Goal: Task Accomplishment & Management: Manage account settings

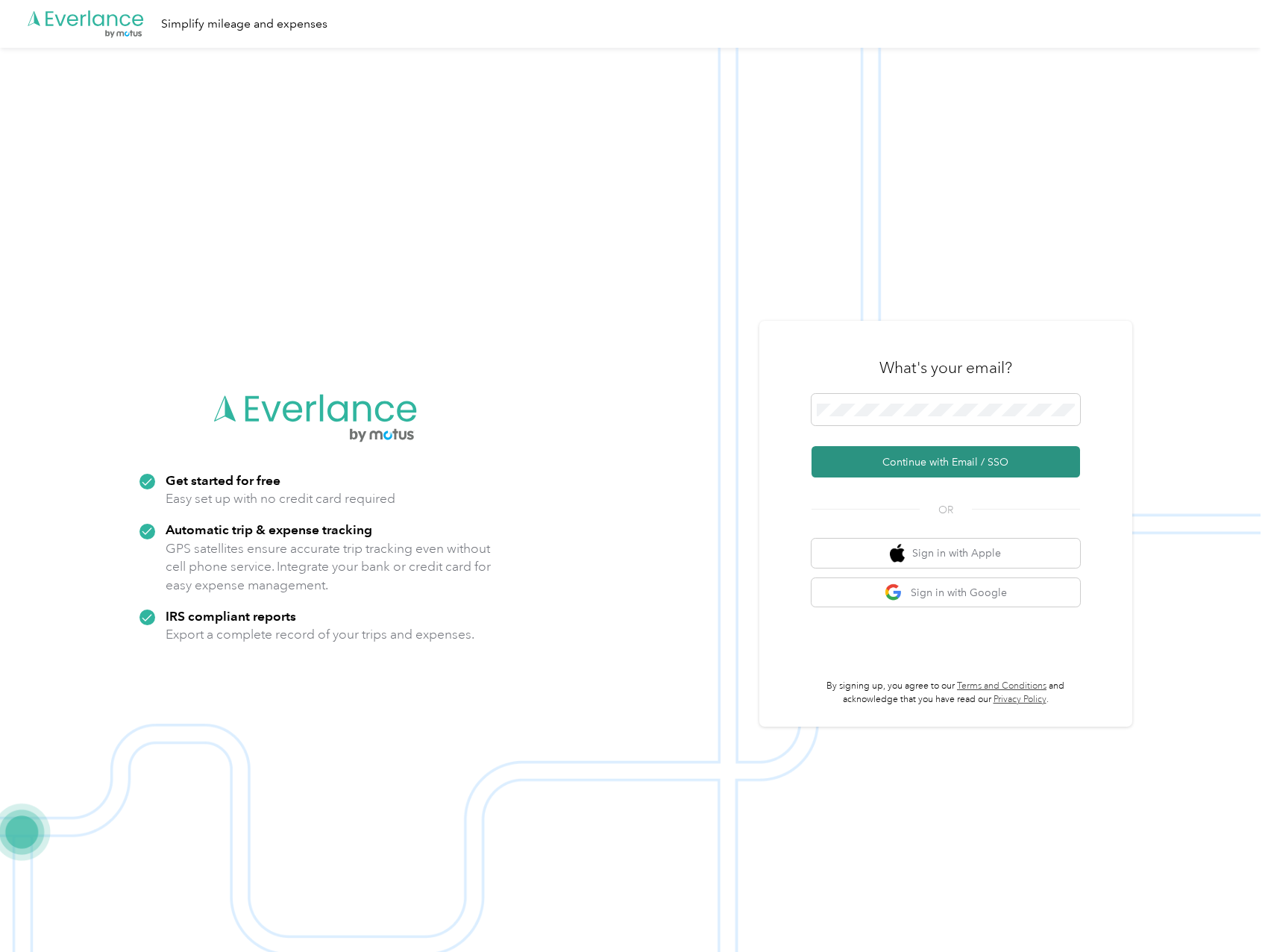
click at [953, 456] on button "Continue with Email / SSO" at bounding box center [946, 462] width 269 height 32
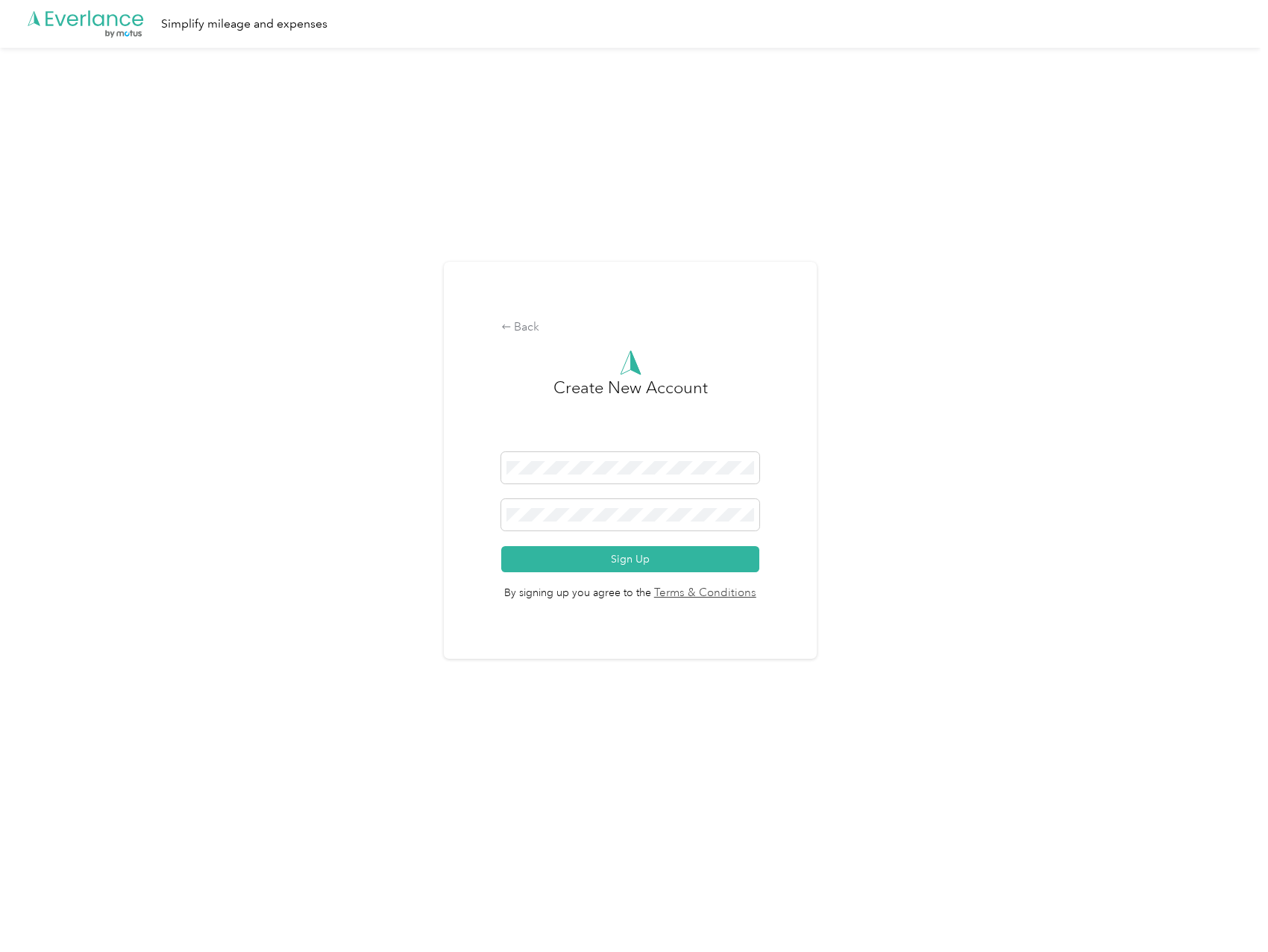
click at [1027, 617] on div "Back Create New Account Sign Up By signing up you agree to the Terms & Conditio…" at bounding box center [630, 467] width 1261 height 838
click at [539, 318] on div "Back" at bounding box center [630, 328] width 259 height 18
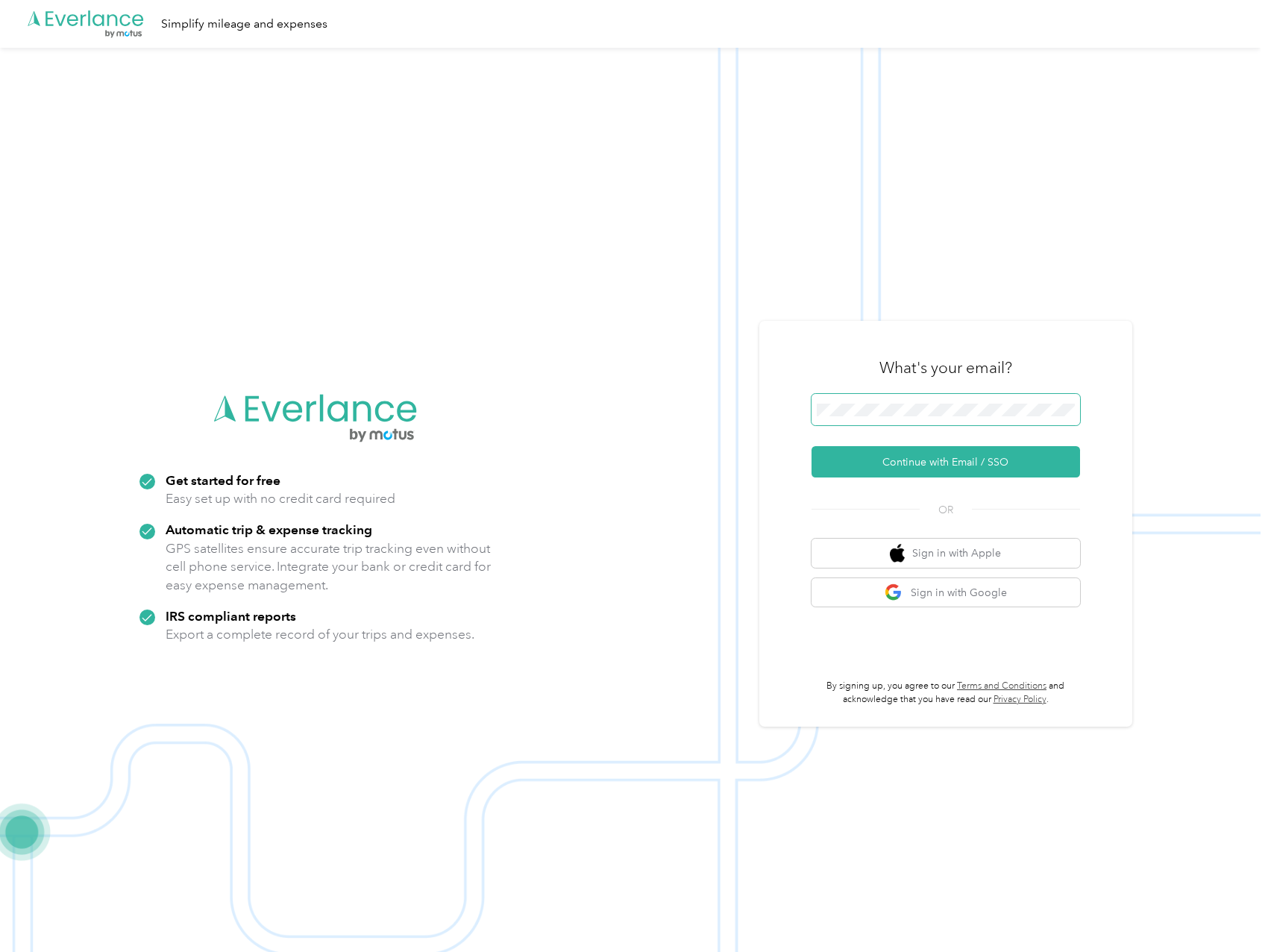
click at [1071, 411] on span at bounding box center [1066, 410] width 12 height 12
click at [964, 466] on button "Continue with Email / SSO" at bounding box center [946, 462] width 269 height 32
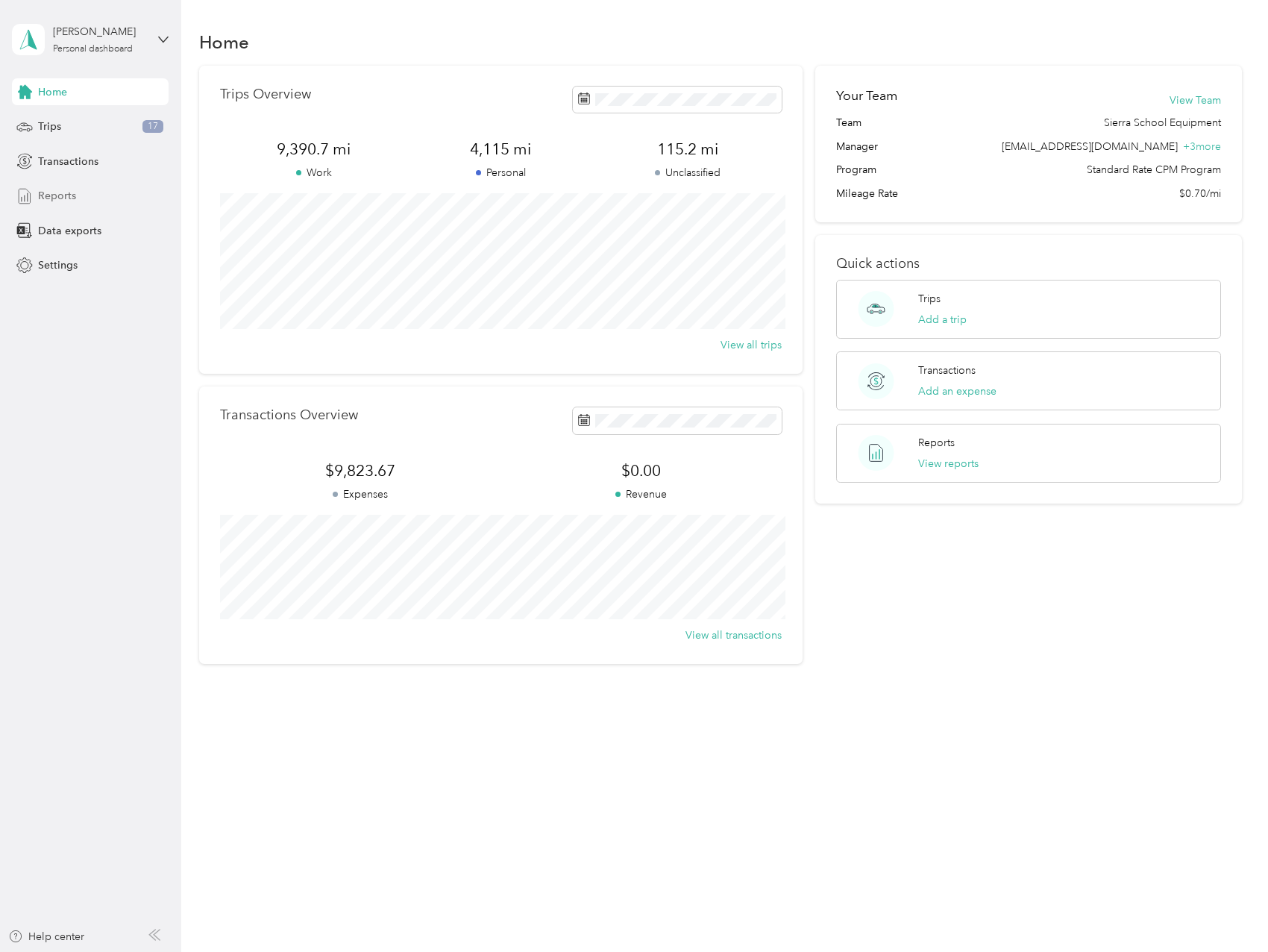
click at [75, 198] on span "Reports" at bounding box center [57, 196] width 38 height 16
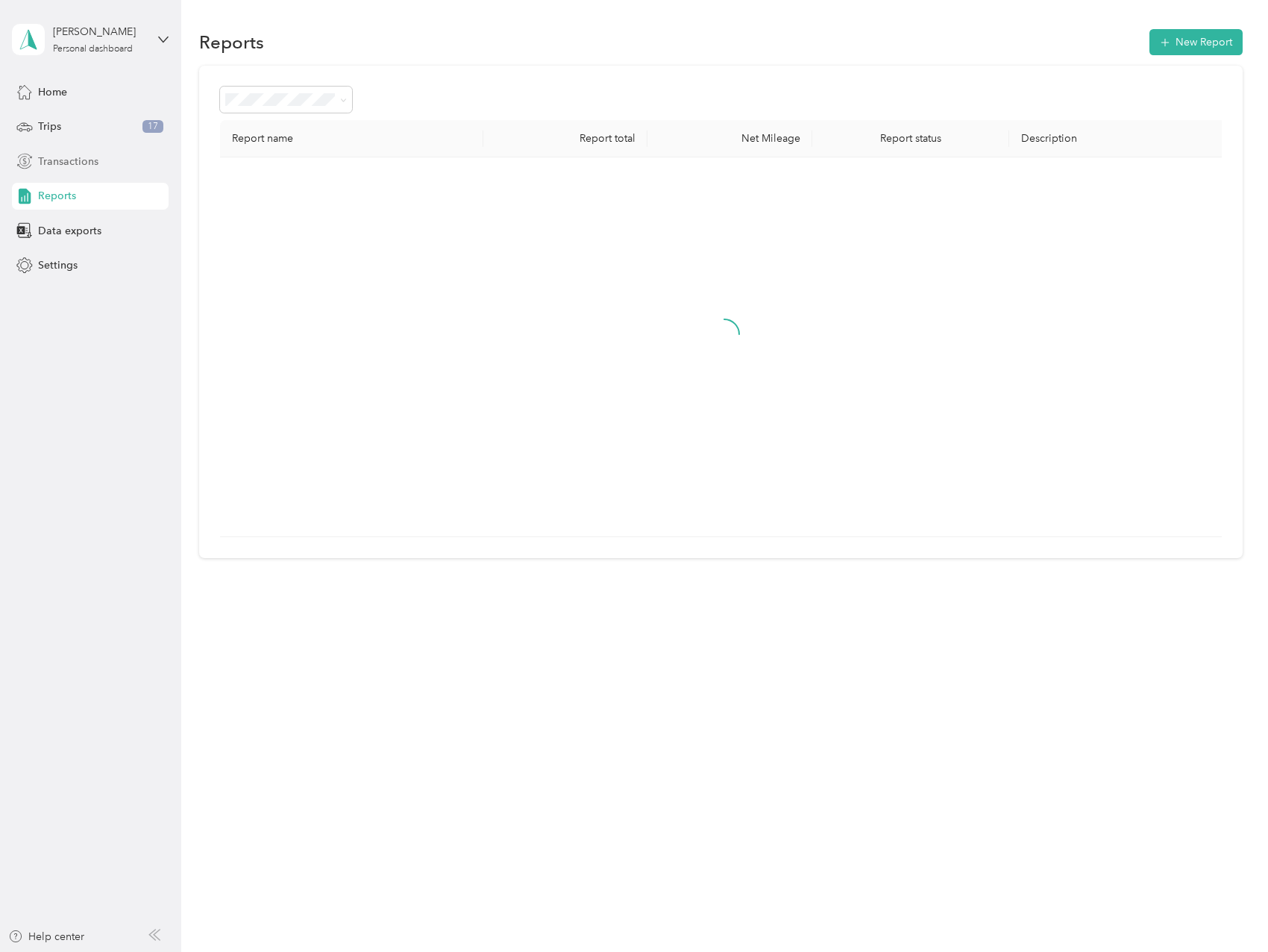
click at [78, 167] on span "Transactions" at bounding box center [68, 161] width 61 height 16
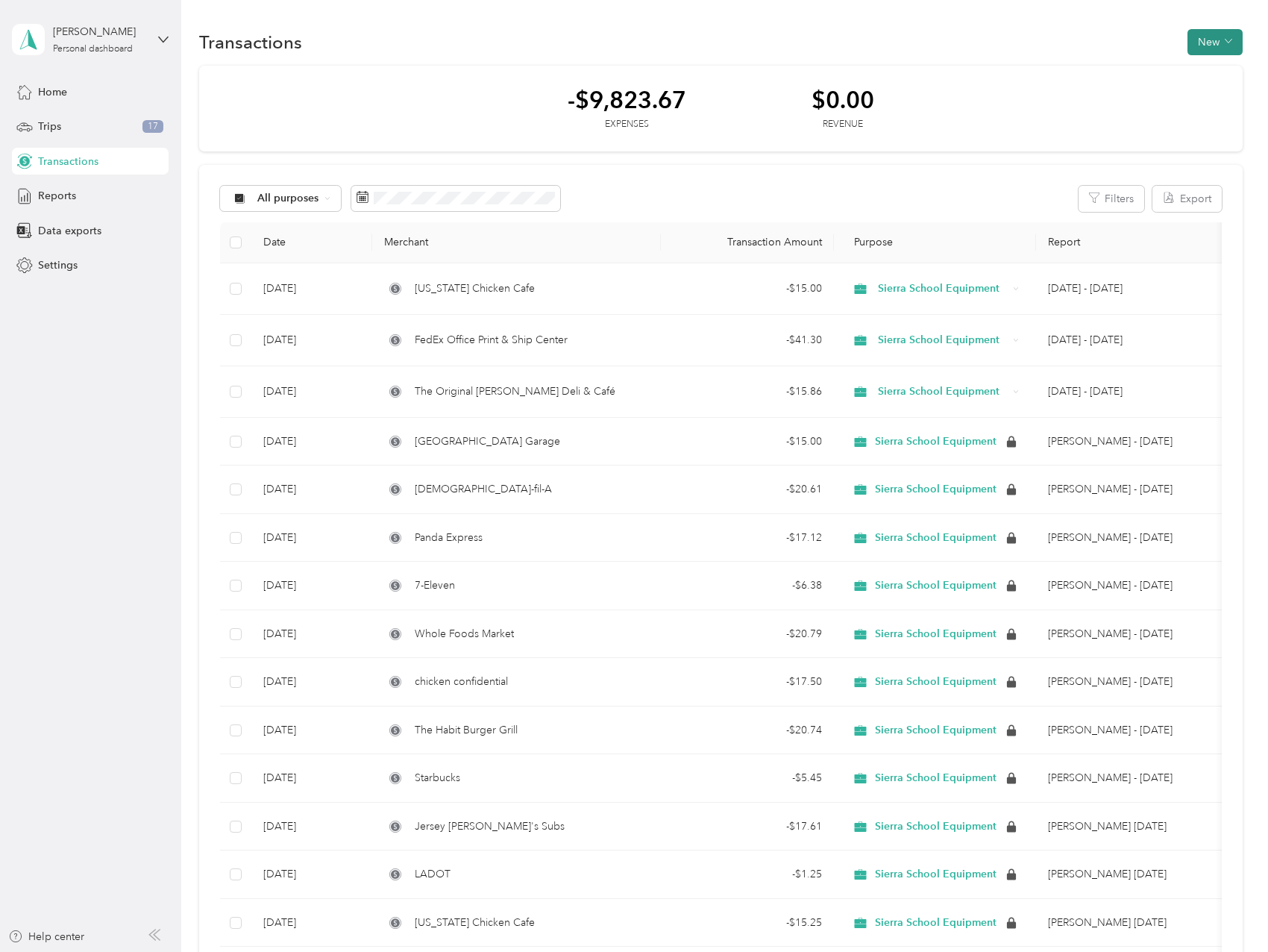
click at [1207, 48] on button "New" at bounding box center [1215, 41] width 56 height 26
click at [1207, 70] on span "Expense" at bounding box center [1207, 70] width 41 height 16
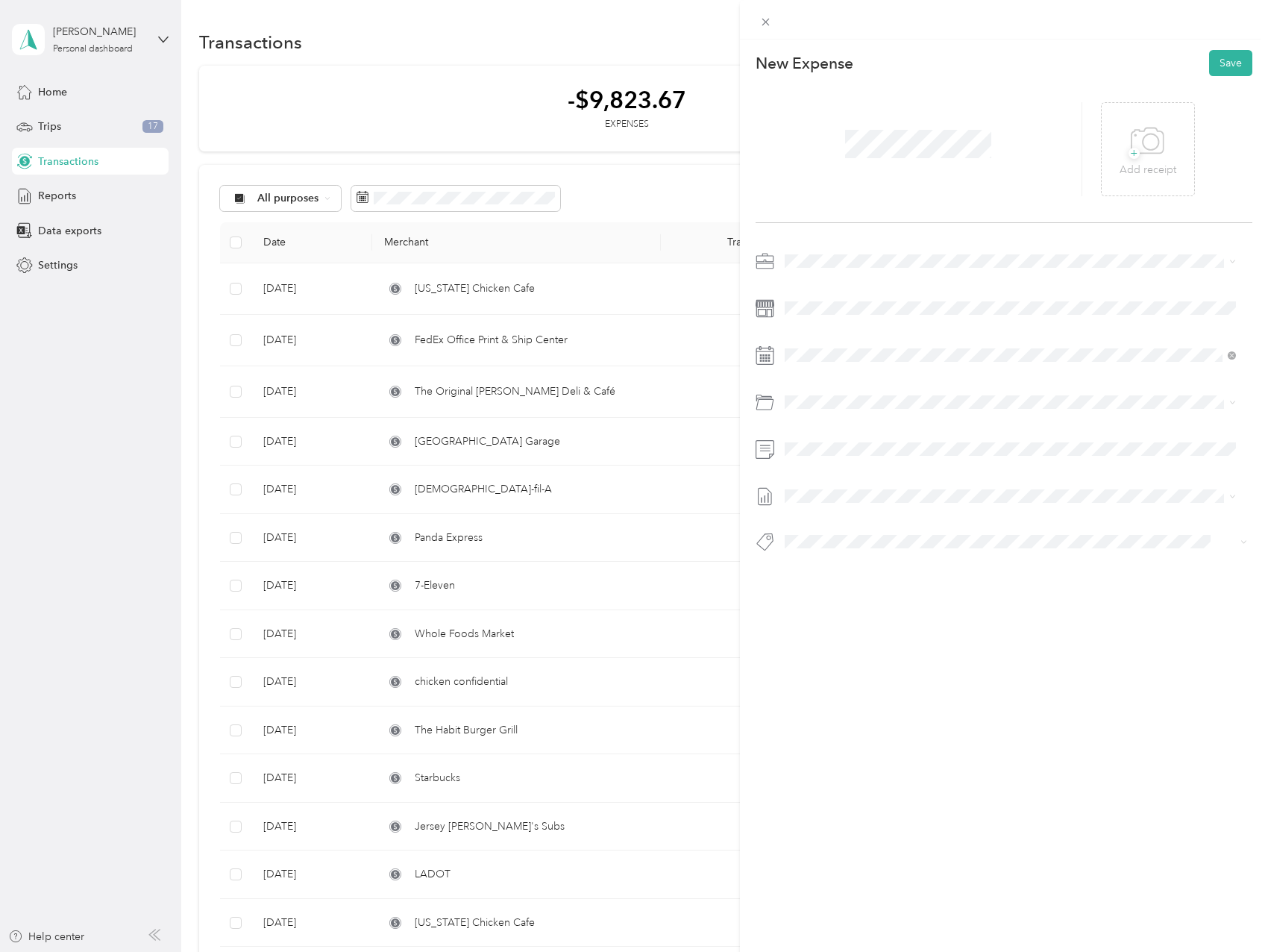
click at [1207, 148] on div "+ Add receipt" at bounding box center [1177, 148] width 152 height 94
click at [853, 317] on span at bounding box center [1016, 308] width 473 height 24
click at [856, 316] on span at bounding box center [1016, 308] width 473 height 24
click at [859, 542] on span "[DATE] - [DATE]" at bounding box center [822, 545] width 75 height 16
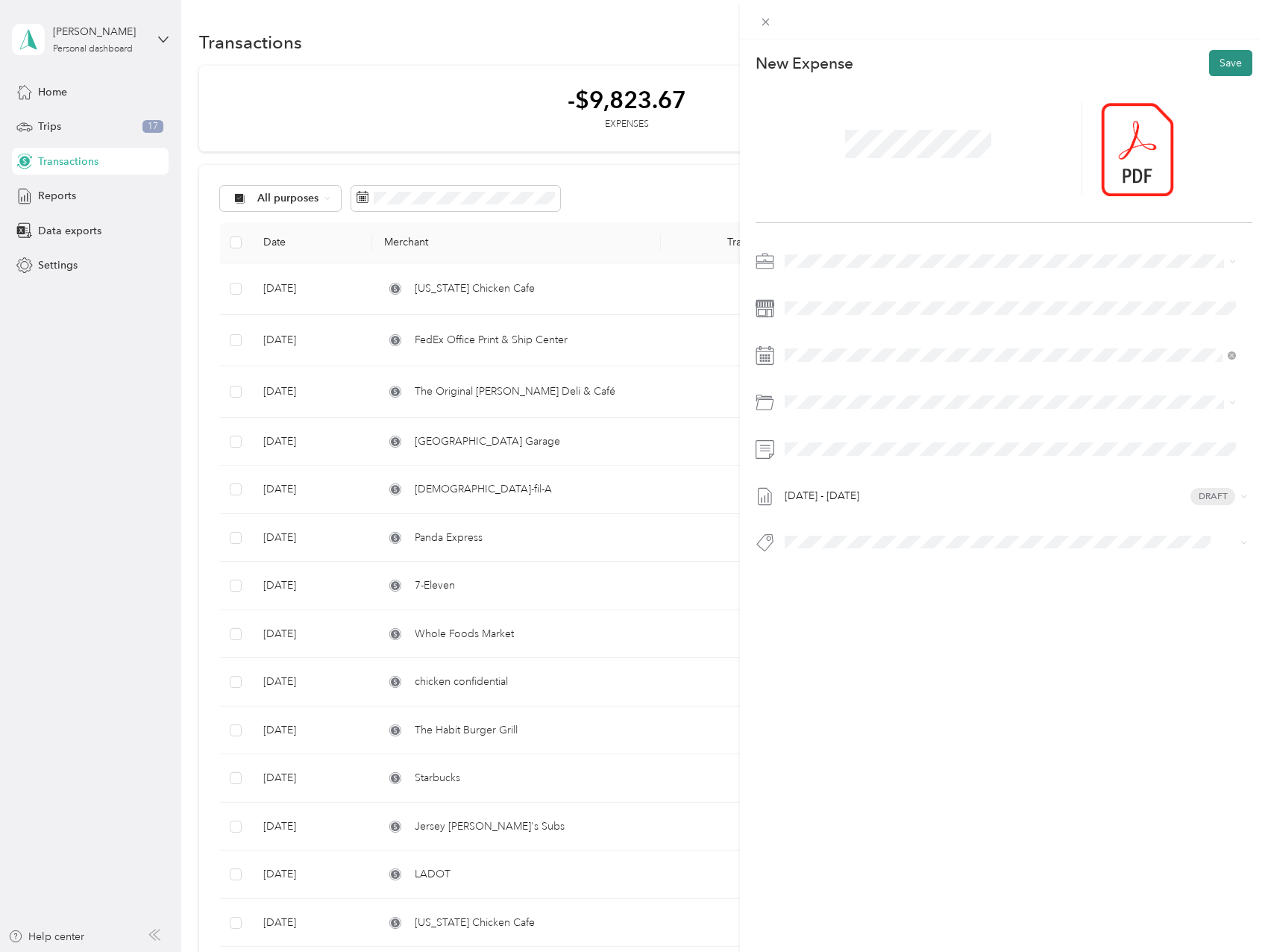
click at [1215, 63] on button "Save" at bounding box center [1231, 62] width 43 height 26
